Goal: Participate in discussion

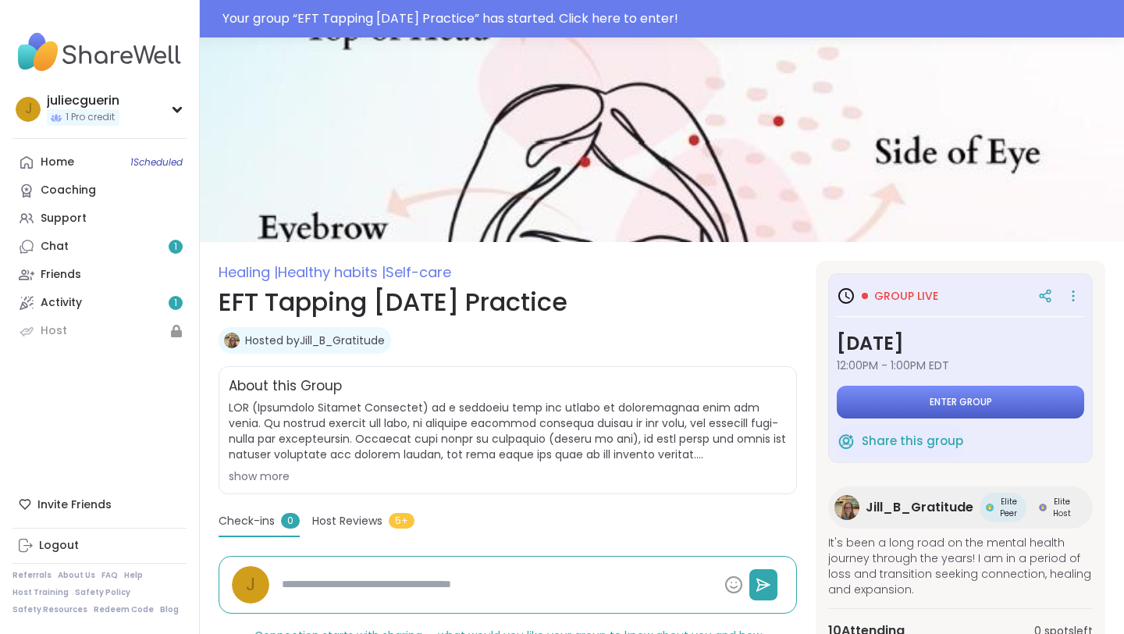
click at [886, 398] on button "Enter group" at bounding box center [960, 402] width 247 height 33
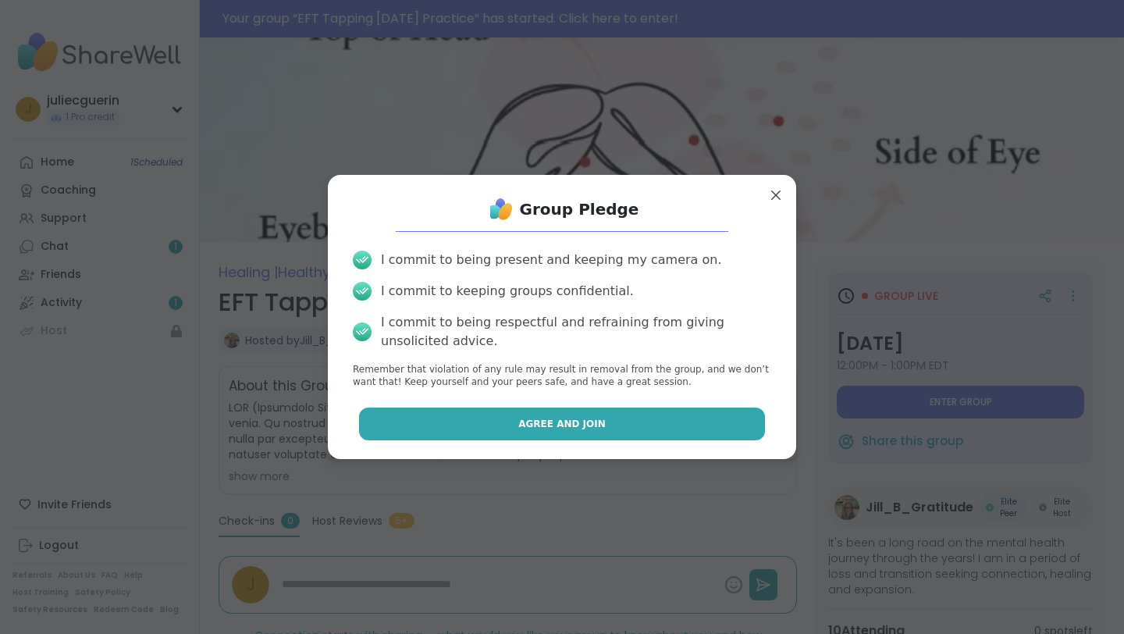
click at [650, 421] on button "Agree and Join" at bounding box center [562, 424] width 407 height 33
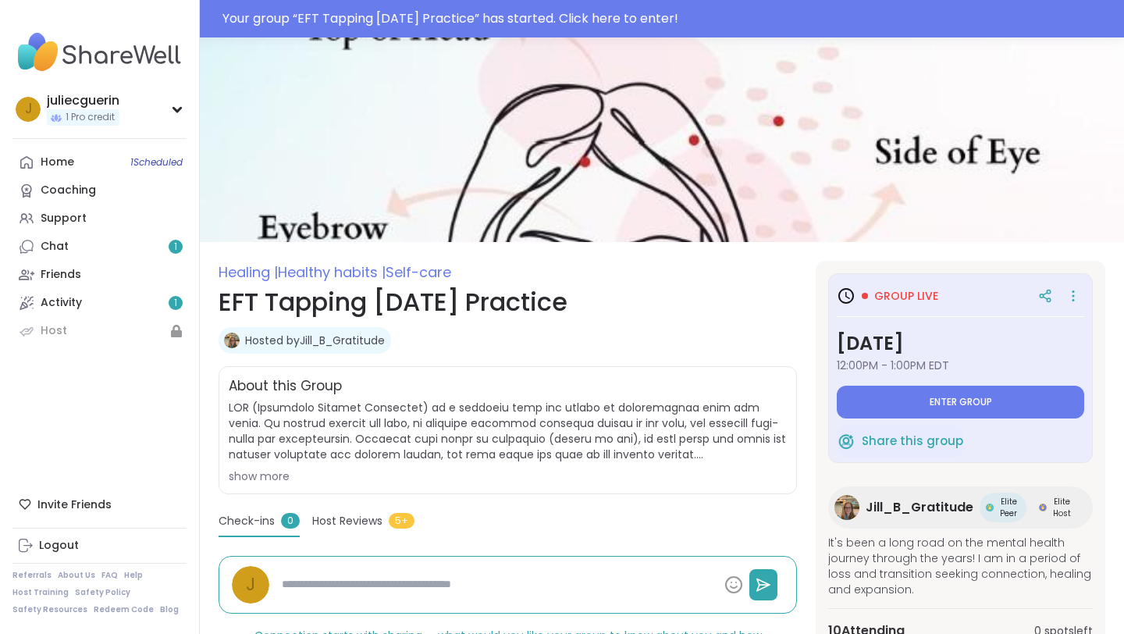
type textarea "*"
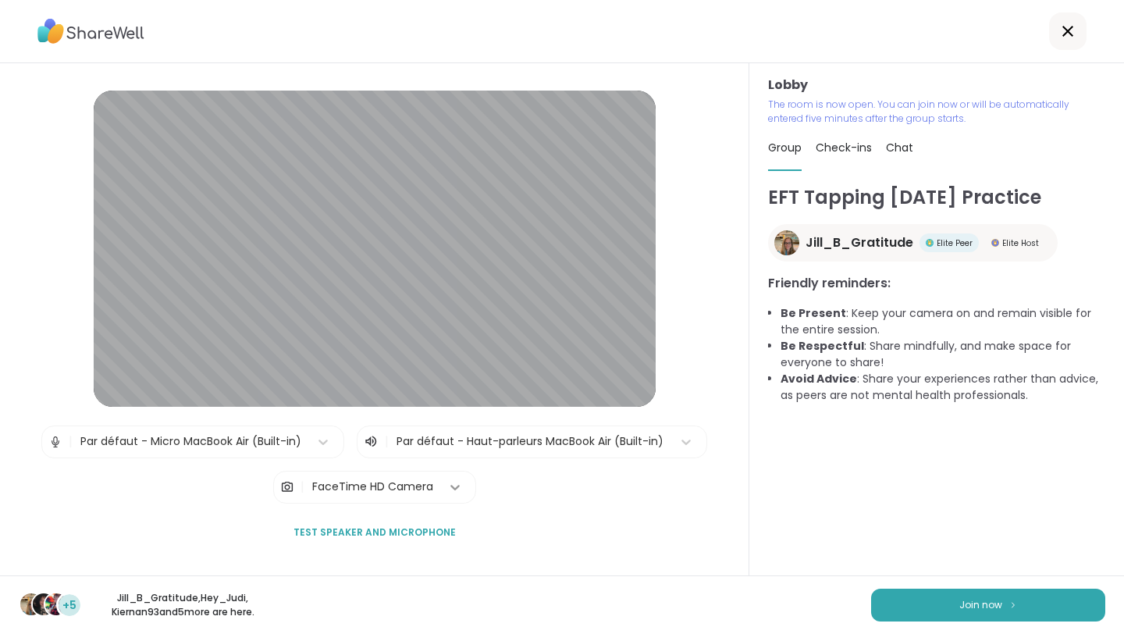
click at [456, 482] on icon at bounding box center [455, 487] width 16 height 16
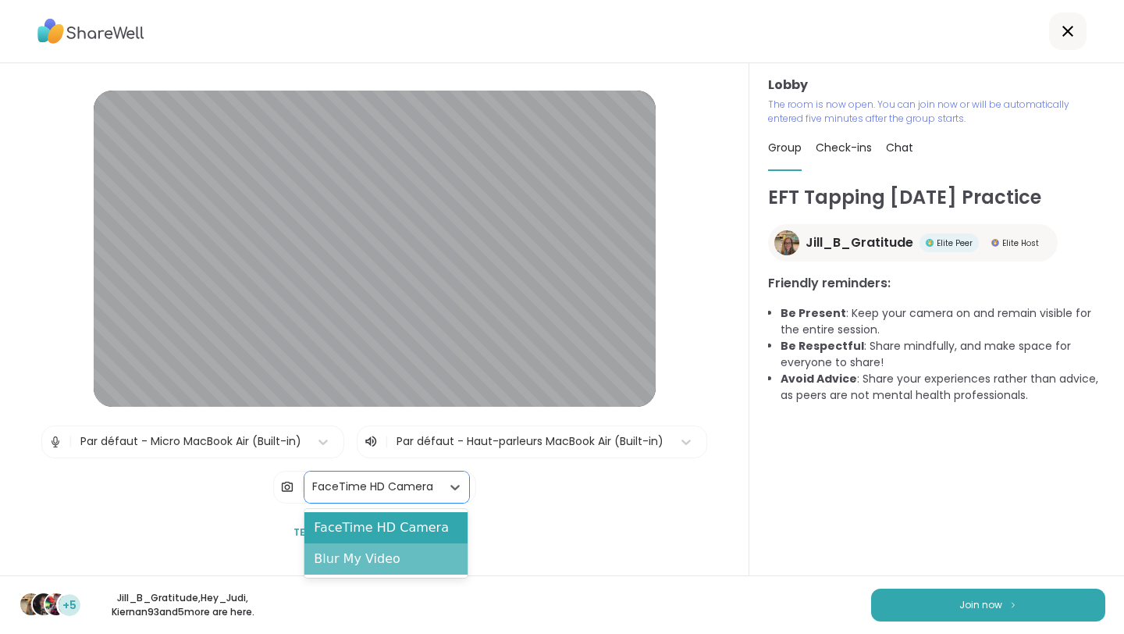
click at [429, 564] on div "Blur My Video" at bounding box center [385, 558] width 163 height 31
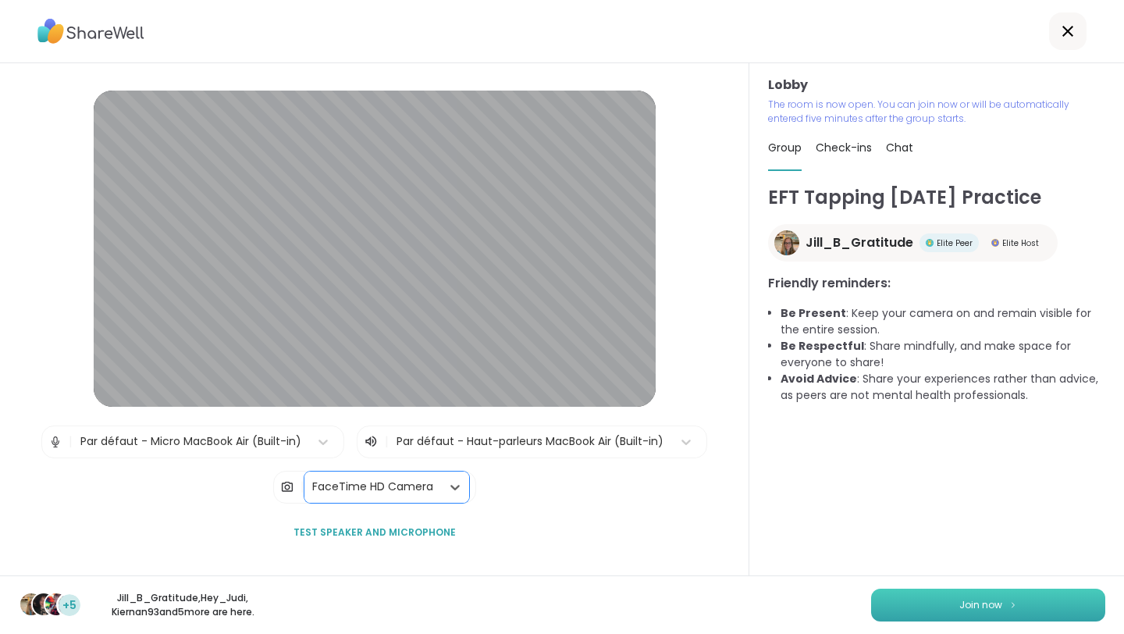
click at [922, 594] on button "Join now" at bounding box center [988, 605] width 234 height 33
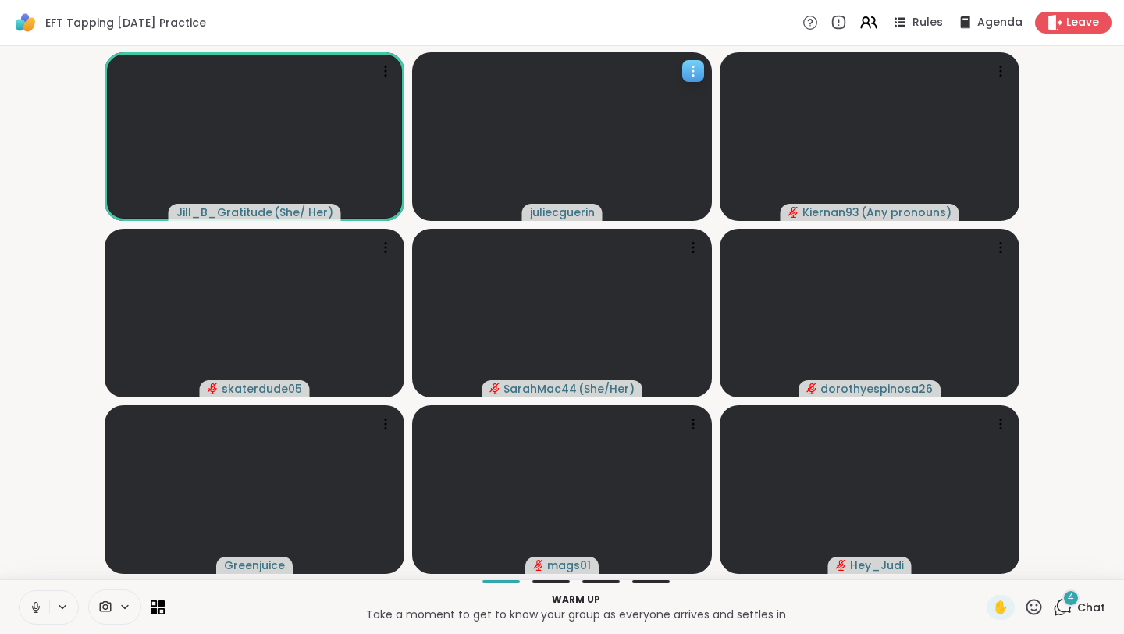
click at [694, 72] on icon at bounding box center [693, 71] width 16 height 16
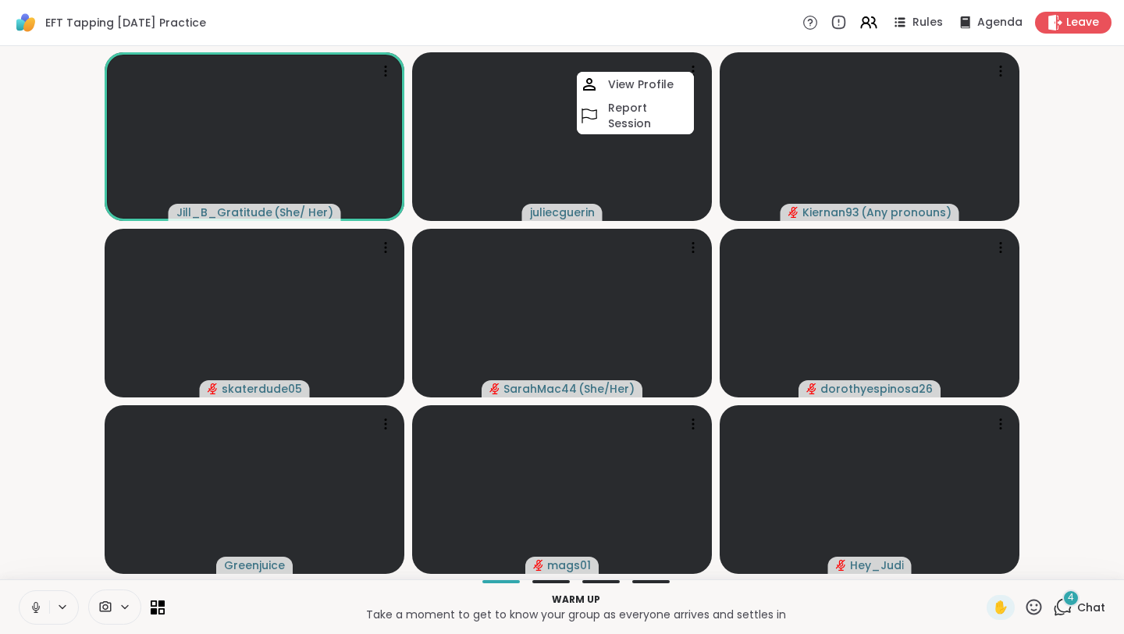
click at [658, 27] on div "EFT Tapping [DATE] Practice Rules Agenda Leave" at bounding box center [562, 23] width 1124 height 46
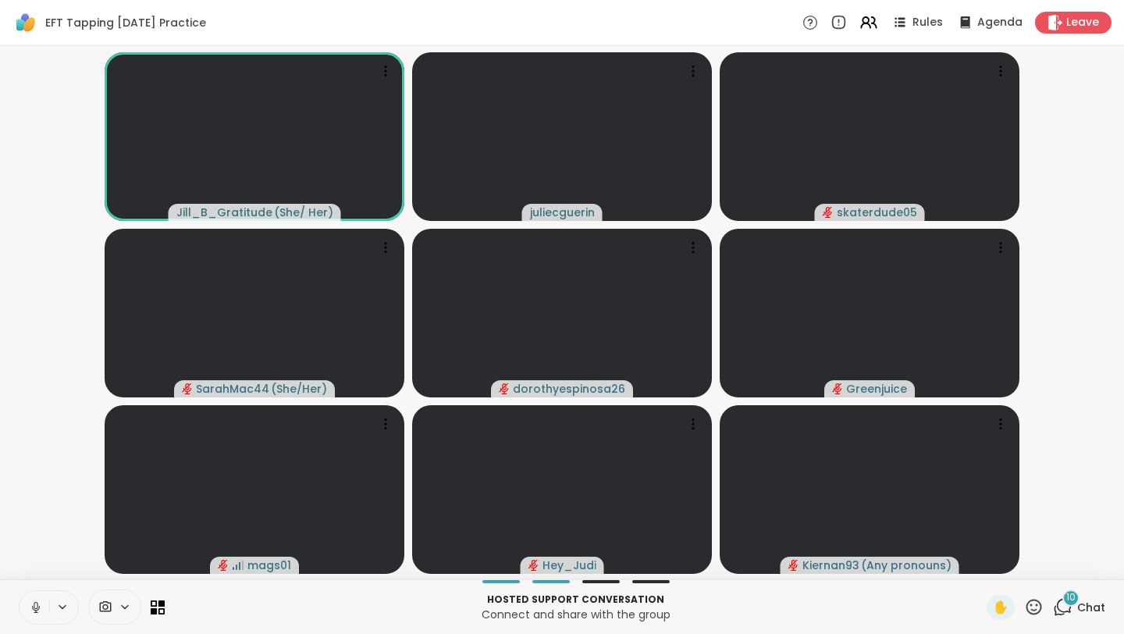
click at [1067, 604] on icon at bounding box center [1063, 607] width 20 height 20
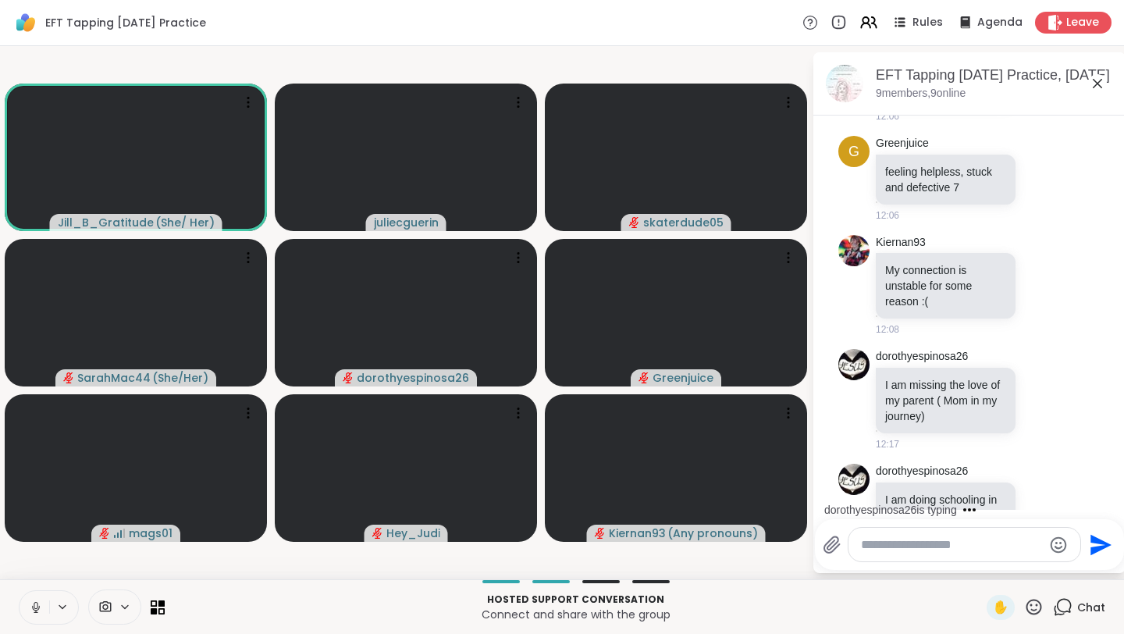
scroll to position [1779, 0]
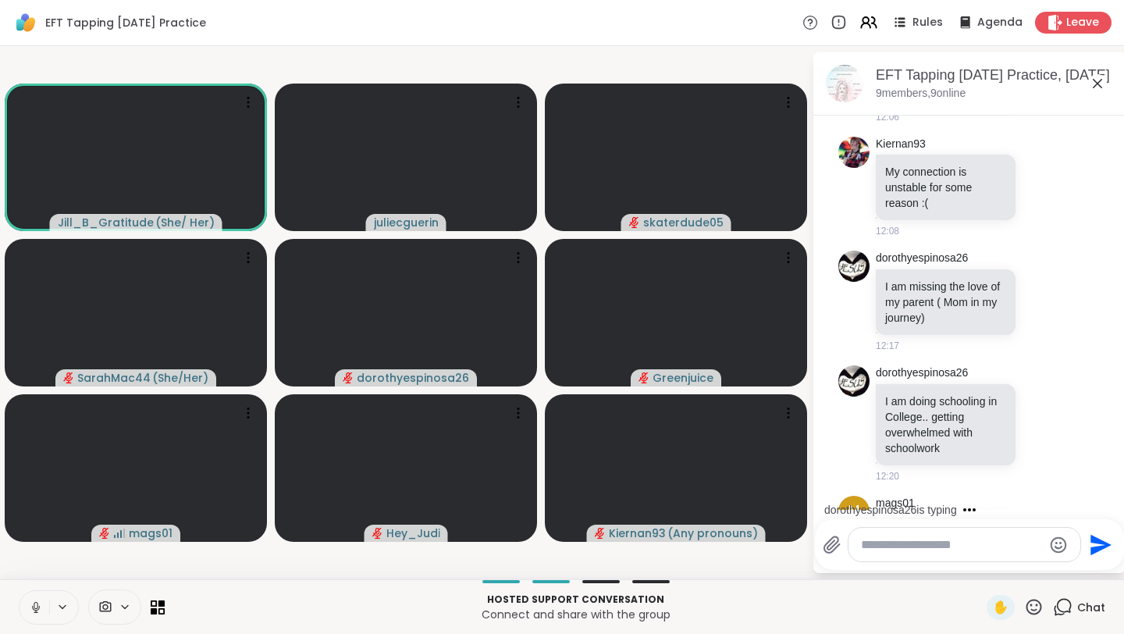
click at [967, 544] on textarea "Tapez votre message" at bounding box center [952, 545] width 182 height 16
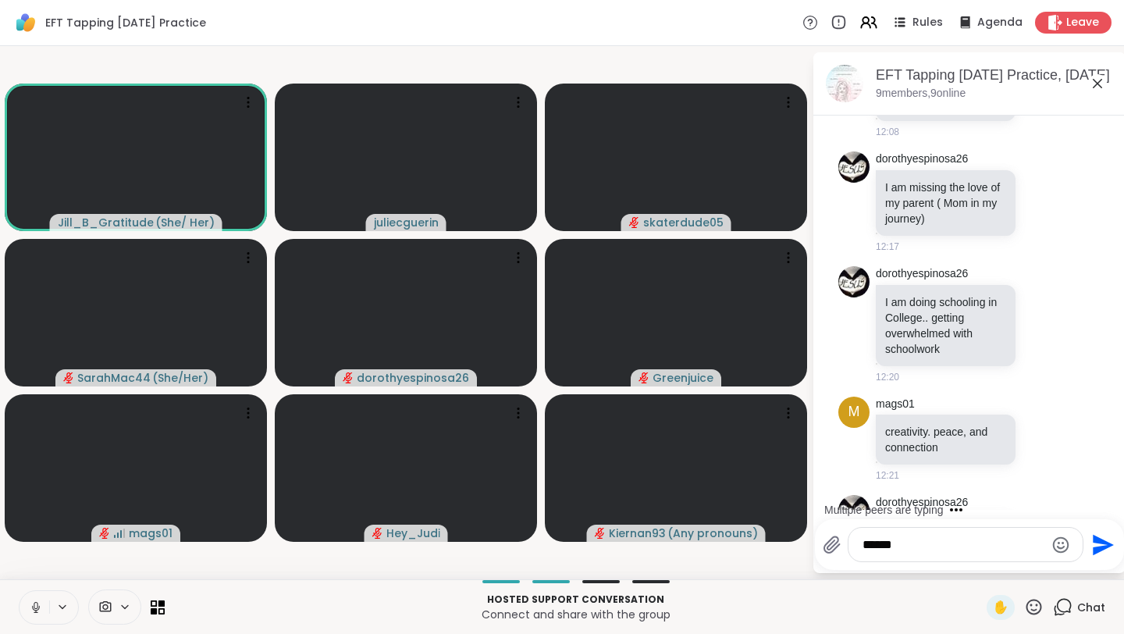
type textarea "*****"
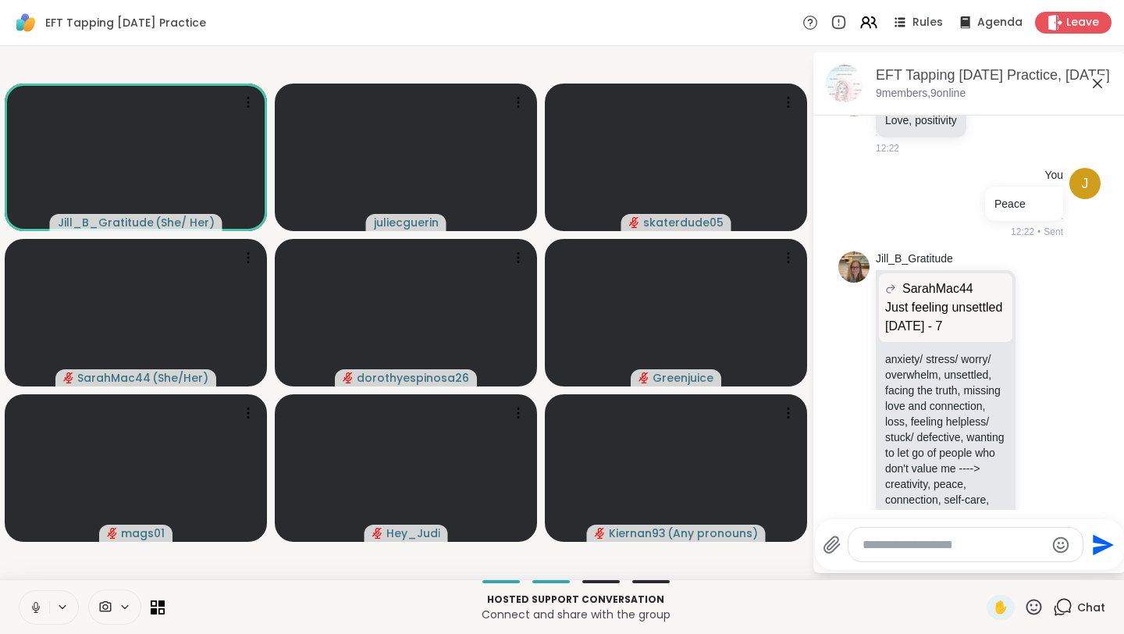
scroll to position [2409, 0]
